Goal: Find specific page/section: Find specific page/section

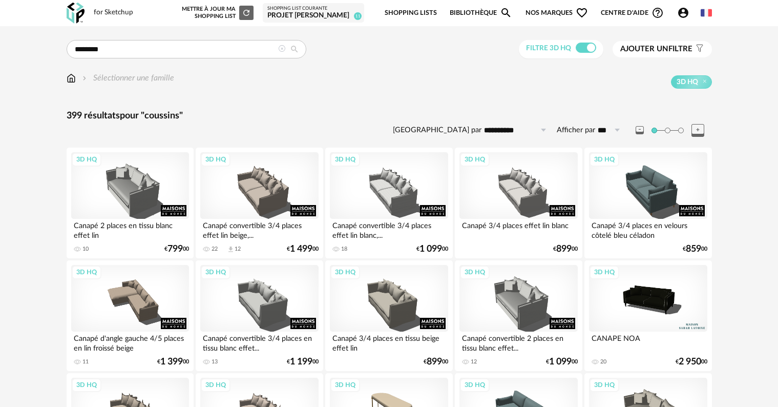
scroll to position [870, 0]
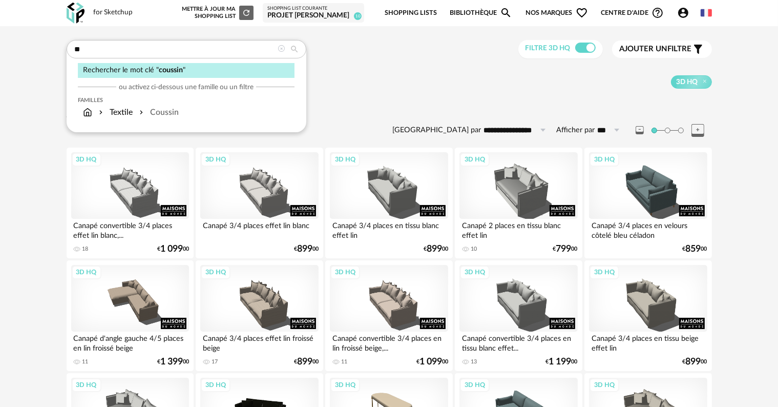
type input "*"
type input "*********"
type input "**********"
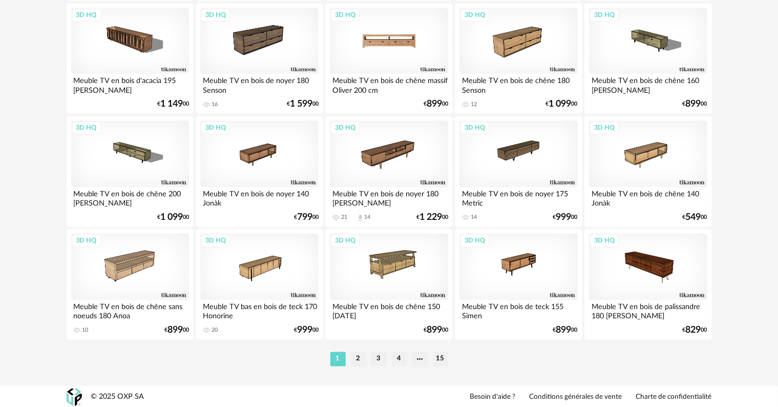
scroll to position [2061, 0]
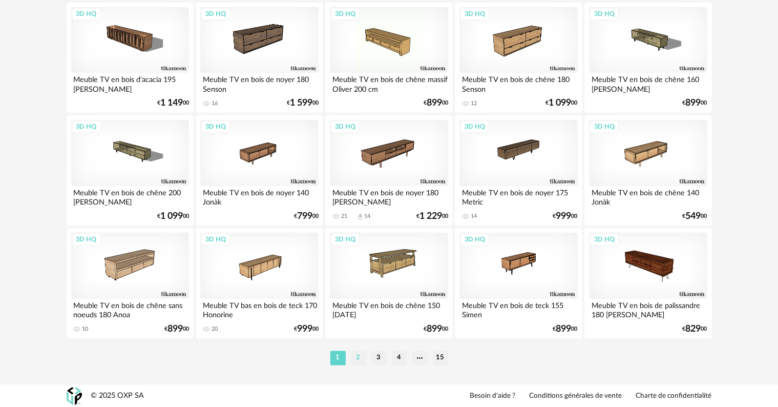
click at [355, 358] on li "2" at bounding box center [358, 357] width 15 height 14
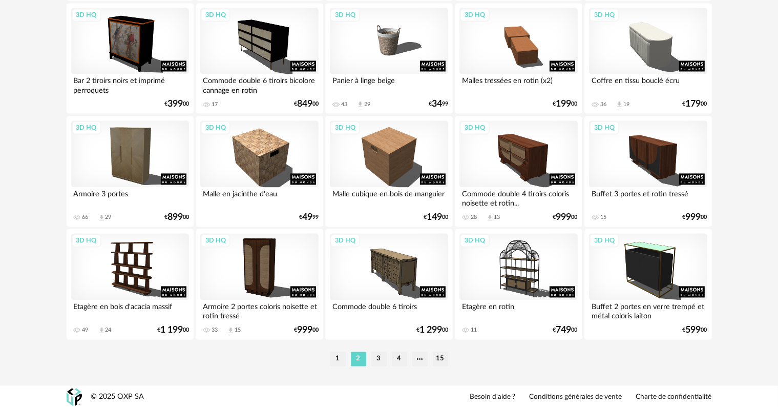
scroll to position [2061, 0]
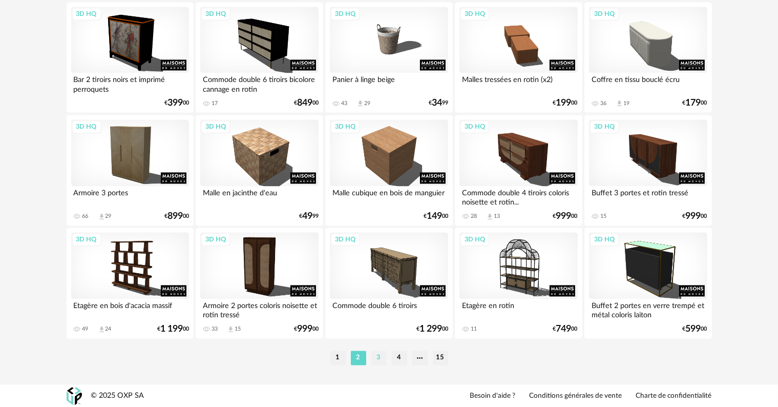
click at [380, 363] on li "3" at bounding box center [378, 357] width 15 height 14
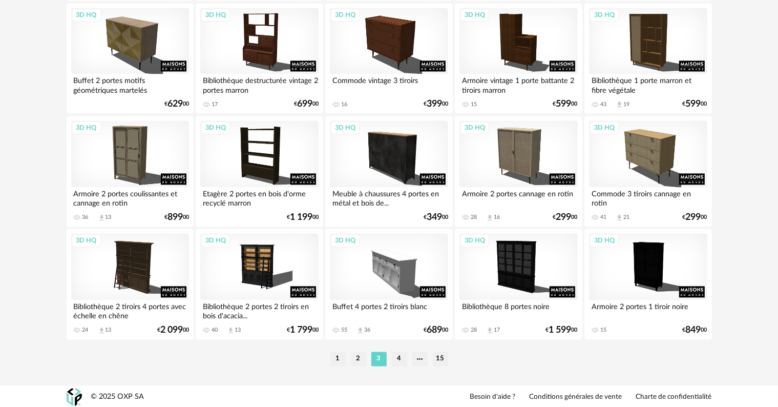
scroll to position [2061, 0]
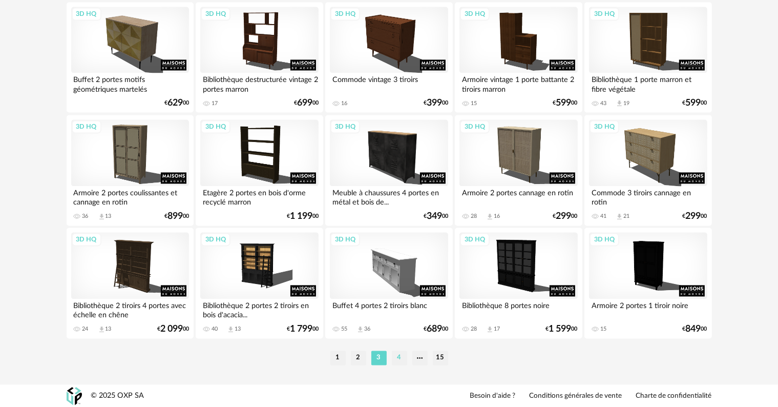
click at [401, 359] on li "4" at bounding box center [399, 357] width 15 height 14
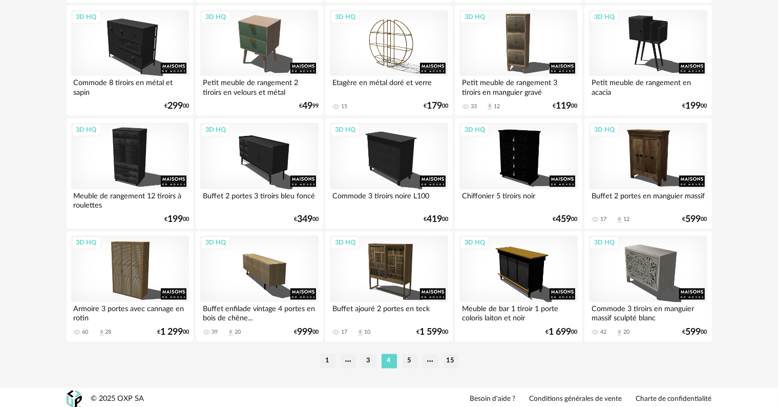
scroll to position [2061, 0]
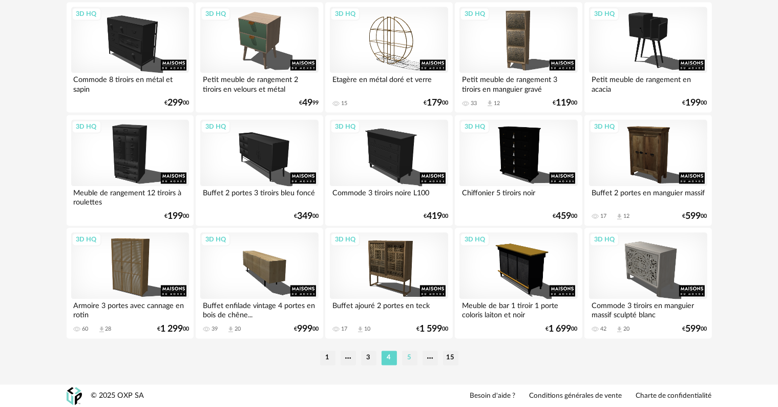
click at [409, 355] on li "5" at bounding box center [409, 357] width 15 height 14
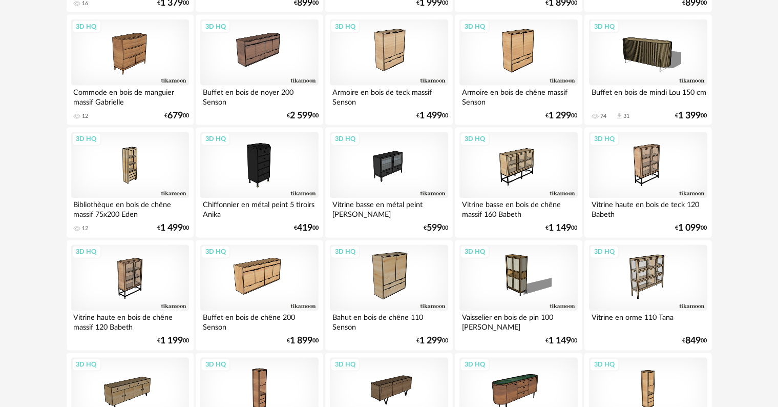
scroll to position [2061, 0]
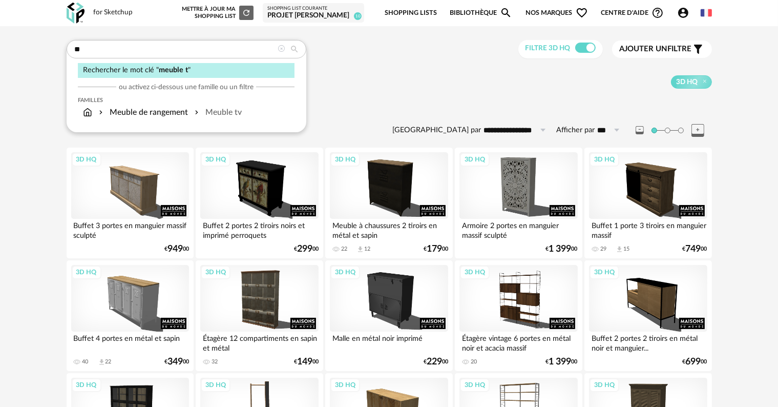
type input "*"
type input "**********"
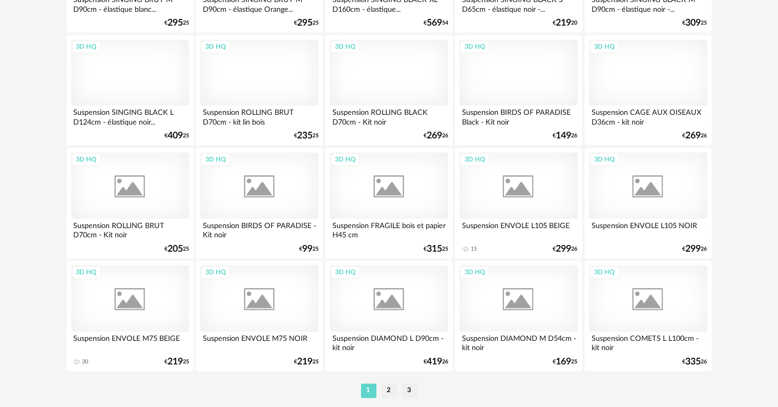
scroll to position [2061, 0]
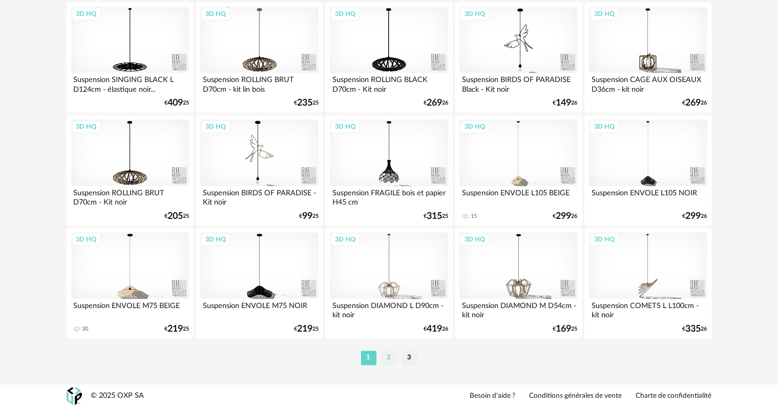
click at [388, 356] on li "2" at bounding box center [388, 357] width 15 height 14
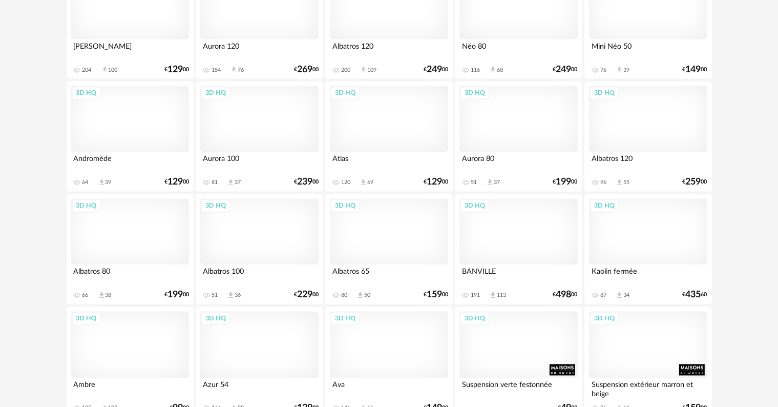
scroll to position [2061, 0]
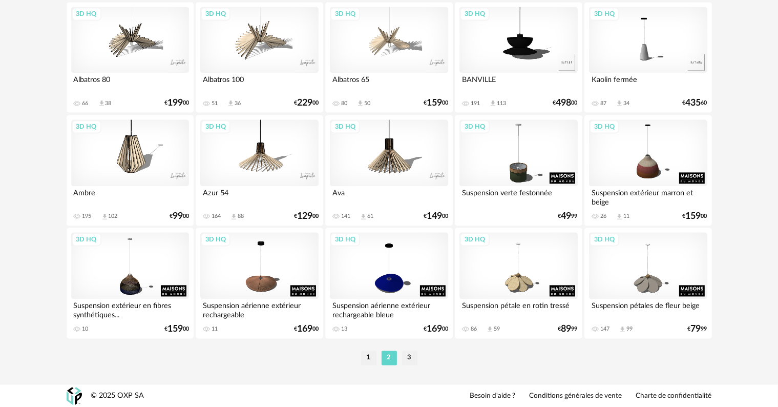
click at [406, 357] on li "3" at bounding box center [409, 357] width 15 height 14
